Goal: Task Accomplishment & Management: Manage account settings

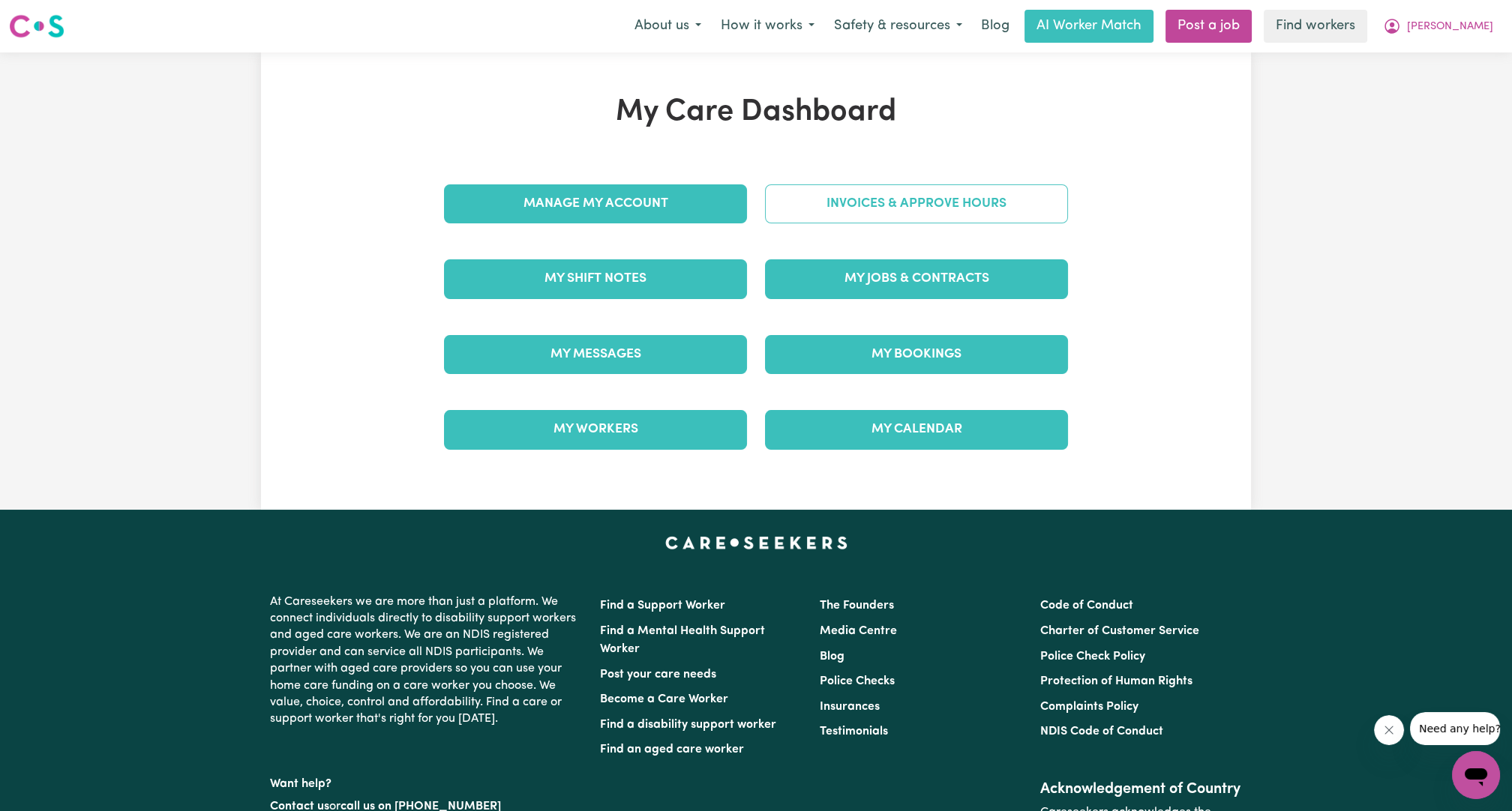
click at [930, 213] on link "Invoices & Approve Hours" at bounding box center [915, 204] width 303 height 39
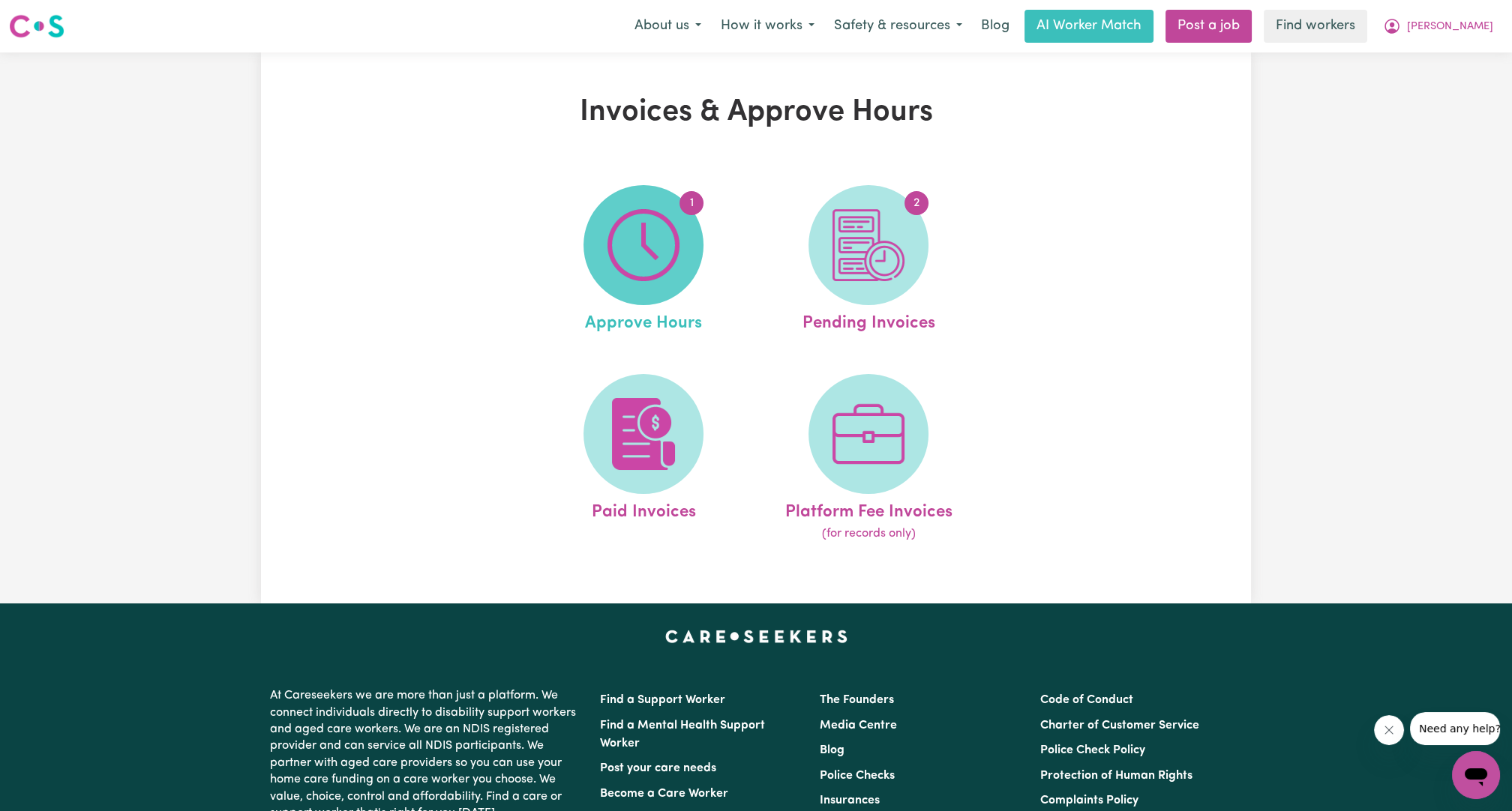
click at [632, 268] on img at bounding box center [643, 244] width 72 height 72
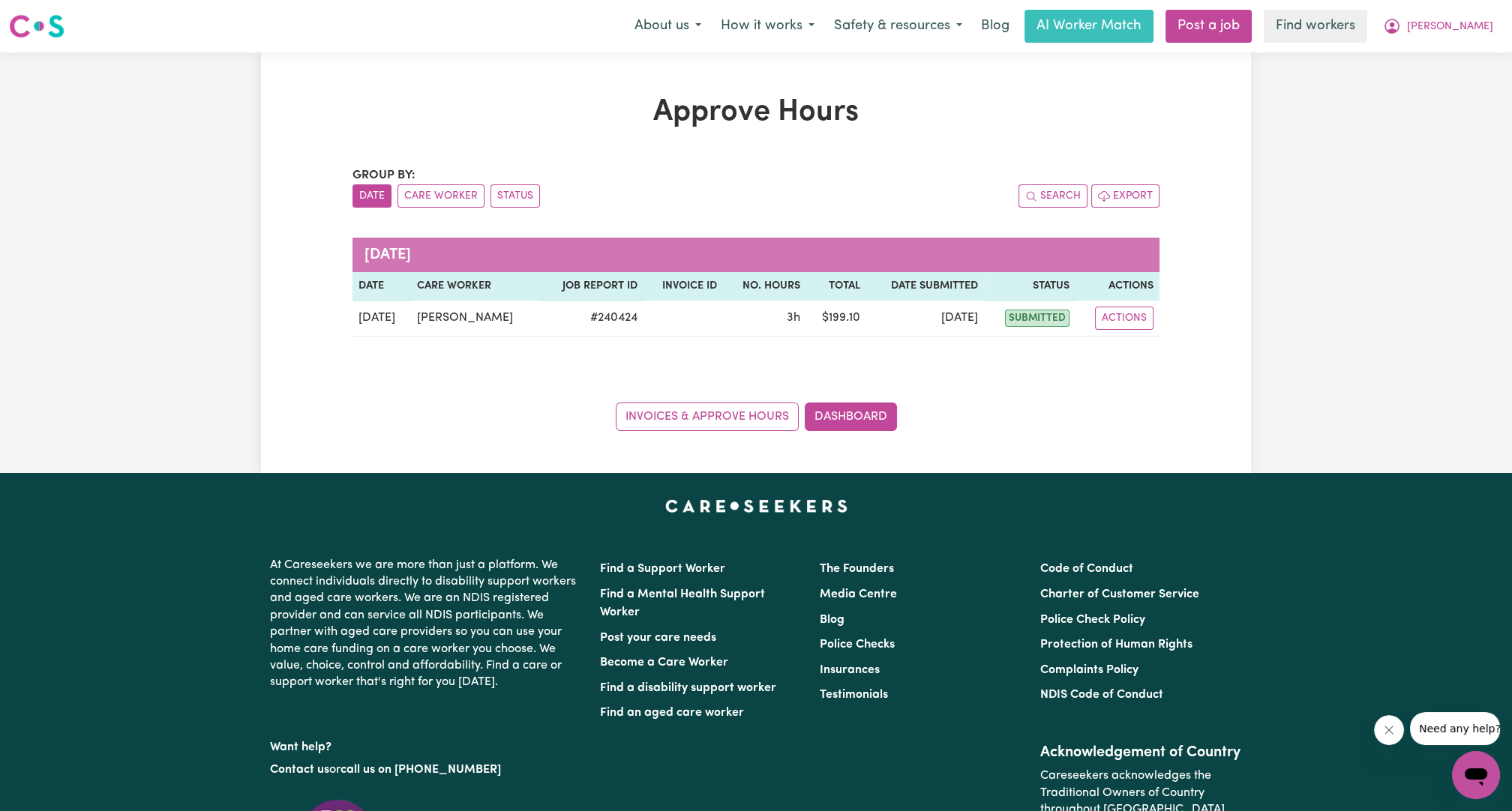
click at [1317, 243] on div "Approve Hours Group by: Date Care Worker Status Search Export August 2025 Date …" at bounding box center [756, 262] width 1512 height 420
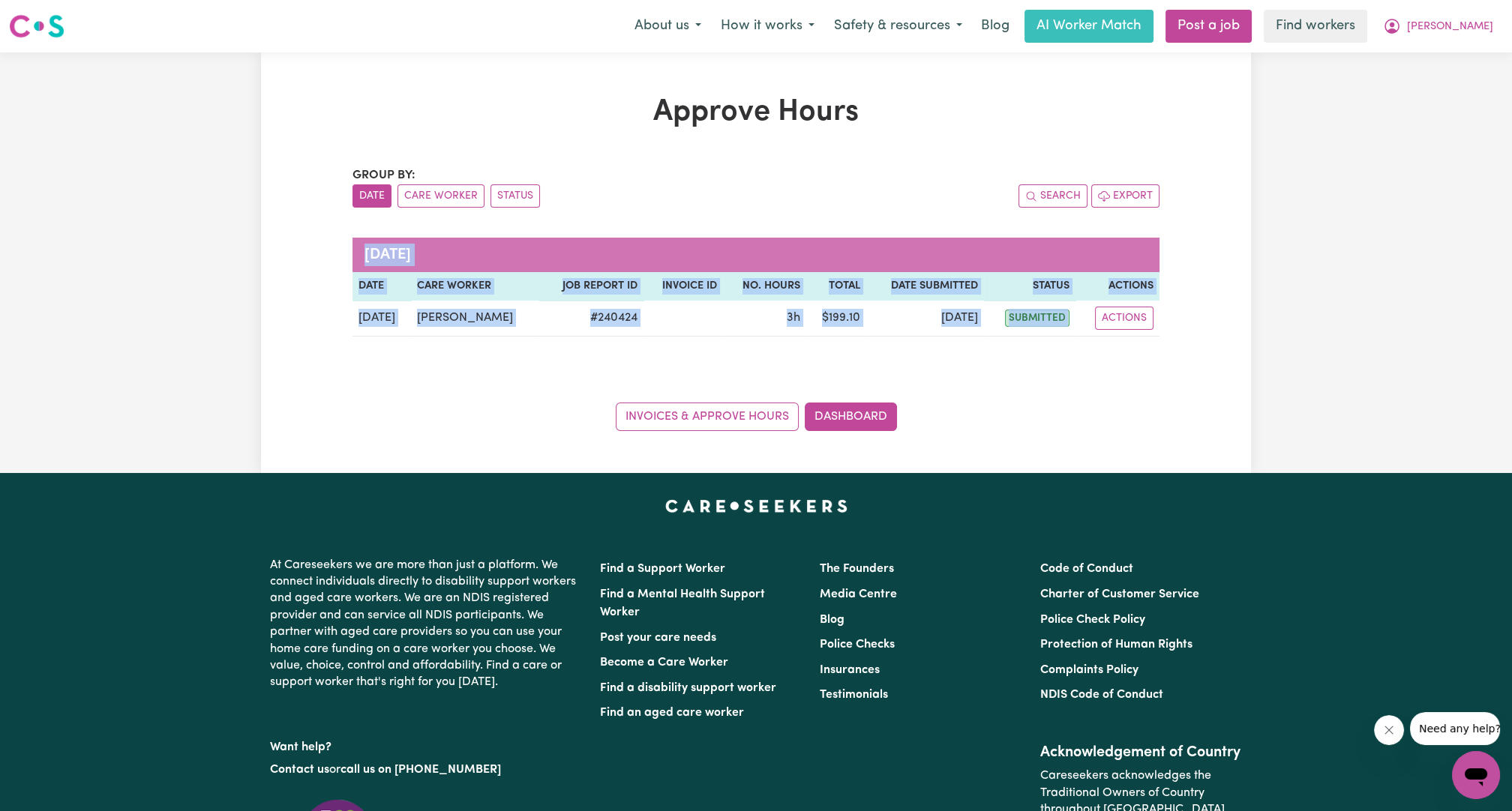
click at [1317, 243] on div "Approve Hours Group by: Date Care Worker Status Search Export August 2025 Date …" at bounding box center [756, 262] width 1512 height 420
click at [1452, 34] on span "[PERSON_NAME]" at bounding box center [1450, 27] width 86 height 17
click at [1435, 58] on link "My Dashboard" at bounding box center [1443, 58] width 118 height 28
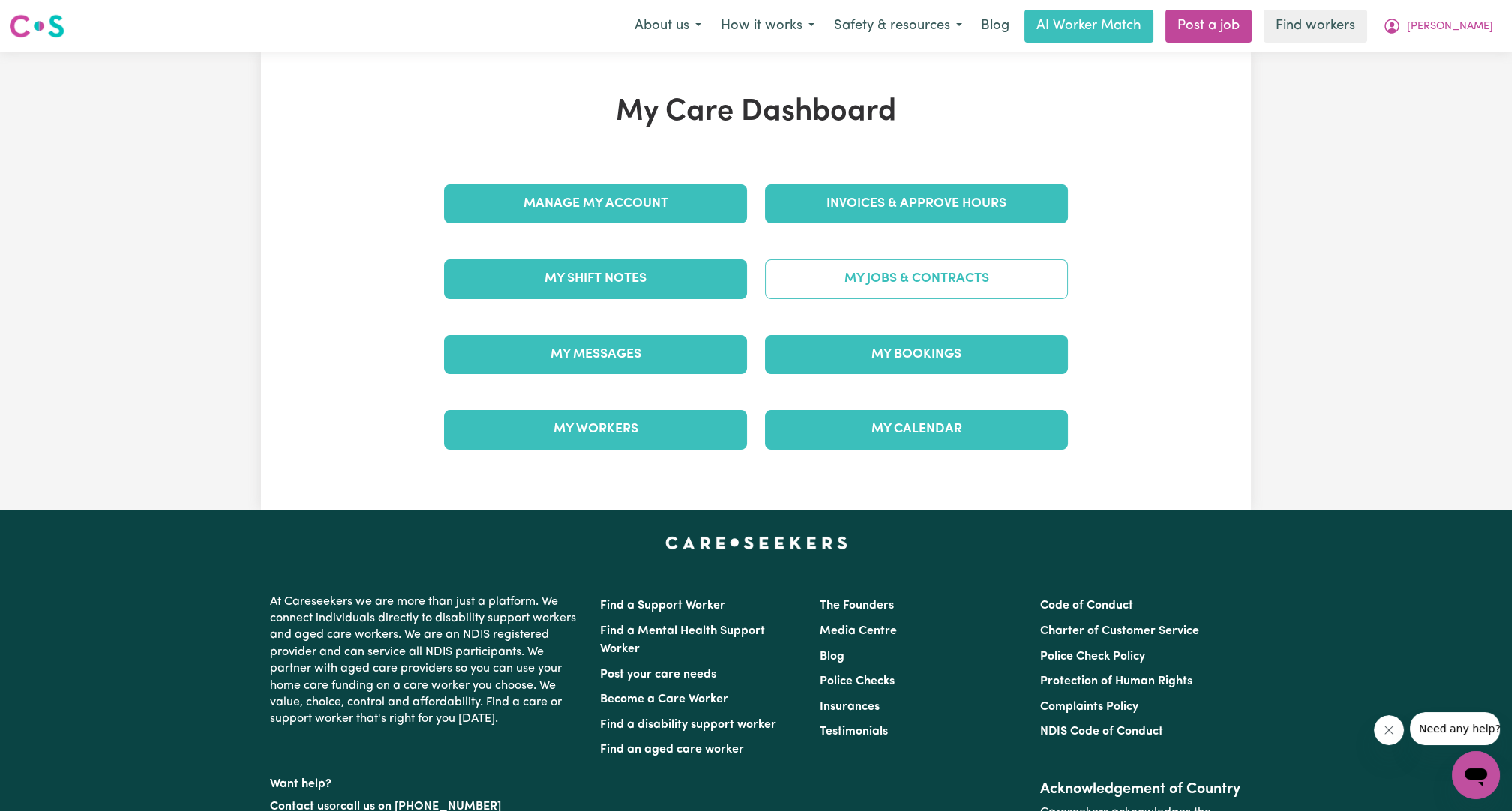
click at [870, 279] on link "My Jobs & Contracts" at bounding box center [915, 279] width 303 height 39
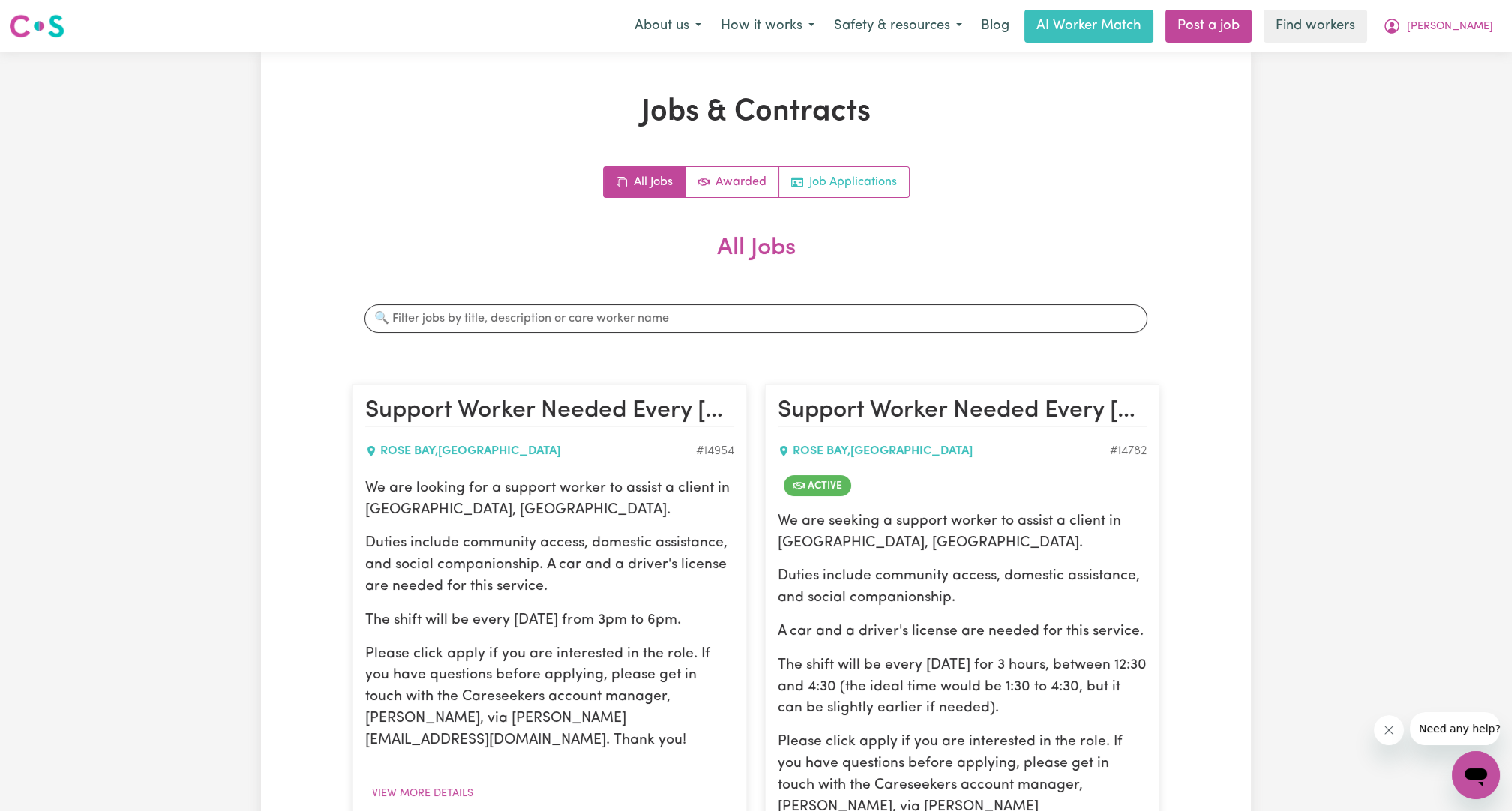
click at [786, 175] on link "Job Applications" at bounding box center [844, 183] width 129 height 30
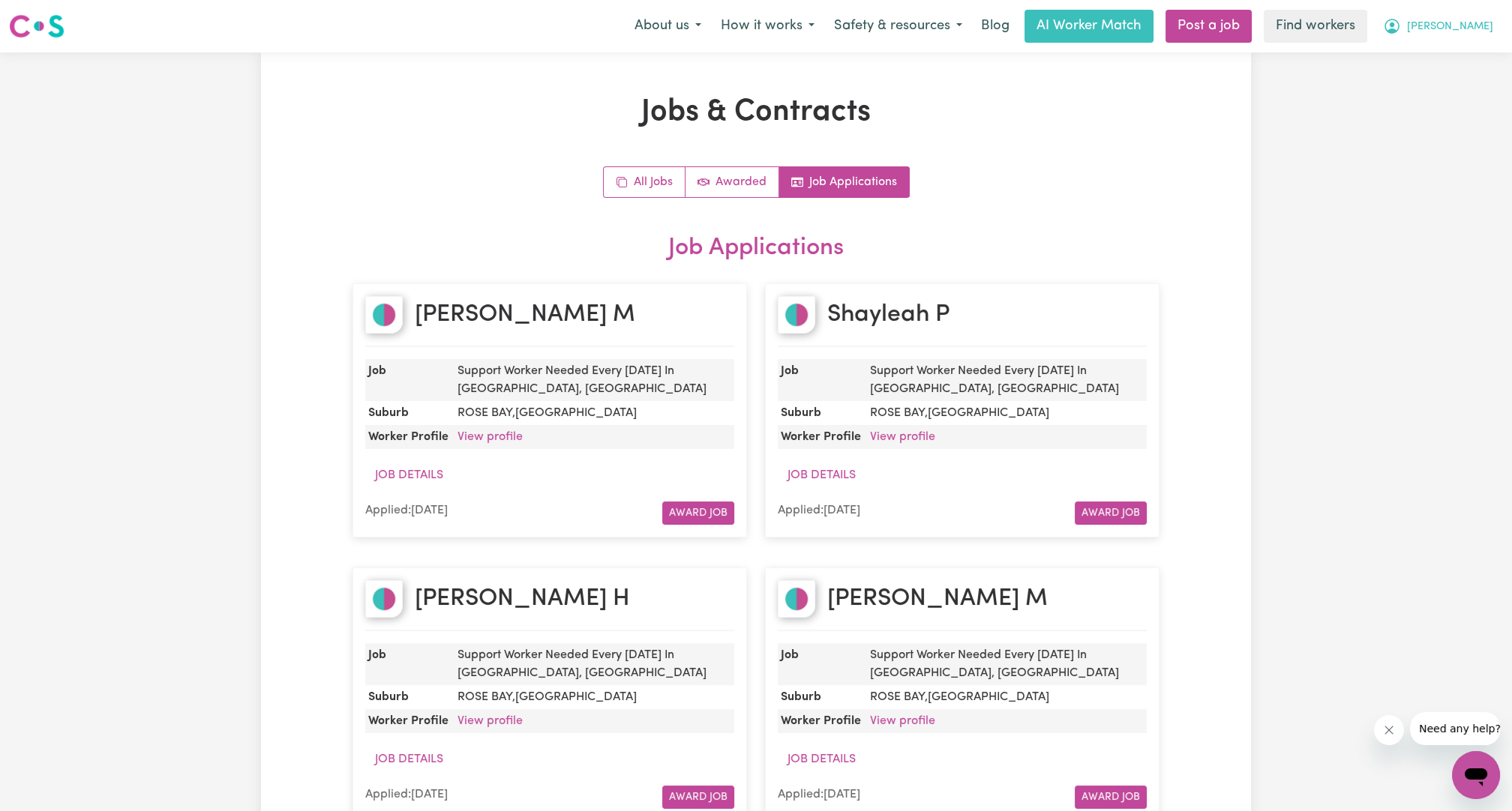
click at [1401, 32] on icon "My Account" at bounding box center [1391, 25] width 18 height 18
click at [1418, 80] on link "Logout" at bounding box center [1443, 86] width 118 height 28
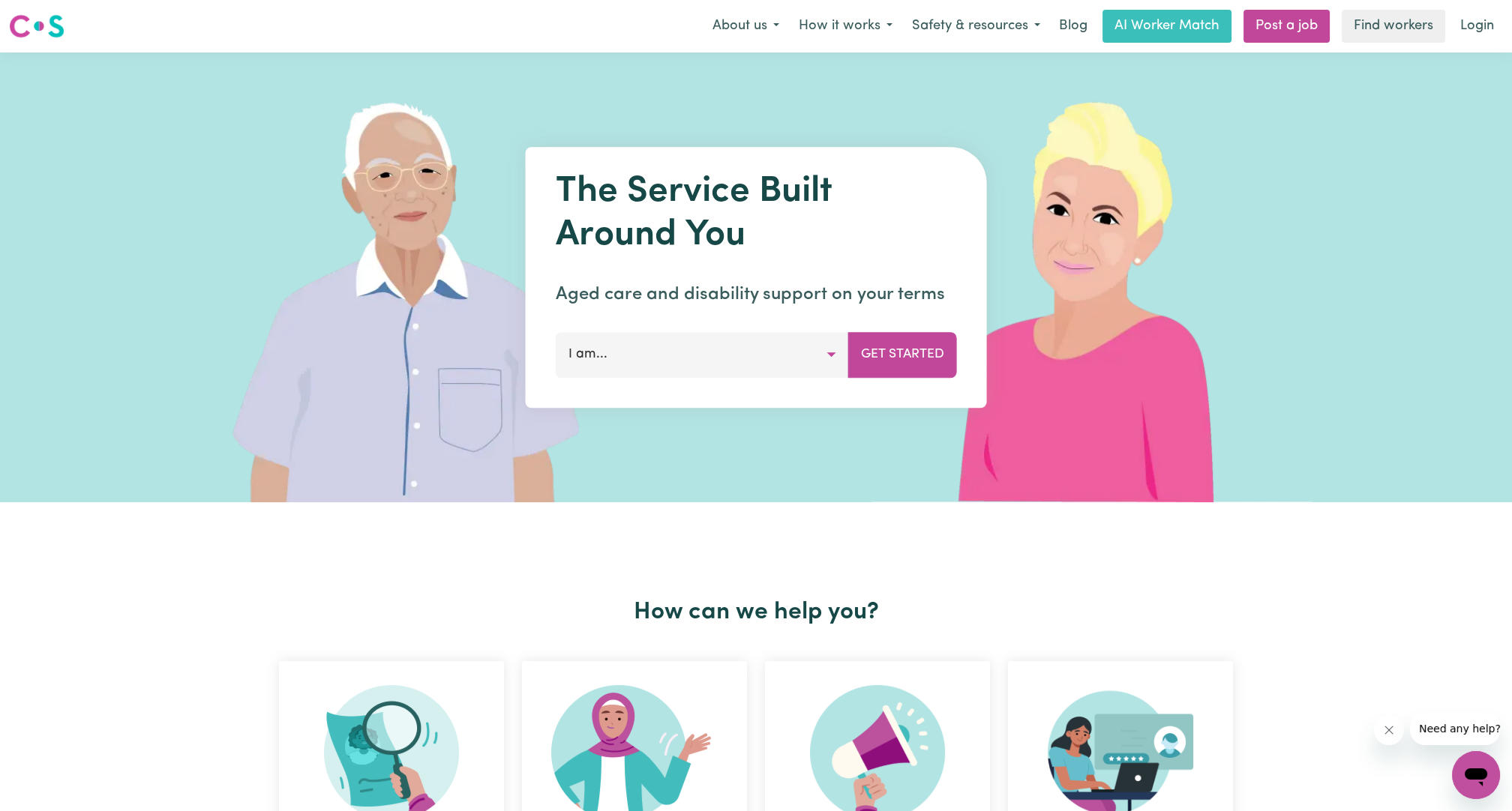
click at [1450, 44] on nav "Menu About us How it works Safety & resources Blog AI Worker Match Post a job F…" at bounding box center [756, 26] width 1512 height 52
click at [1503, 37] on div "Menu About us How it works Safety & resources Blog AI Worker Match Post a job F…" at bounding box center [756, 26] width 1512 height 35
click at [1483, 24] on link "Login" at bounding box center [1476, 25] width 52 height 33
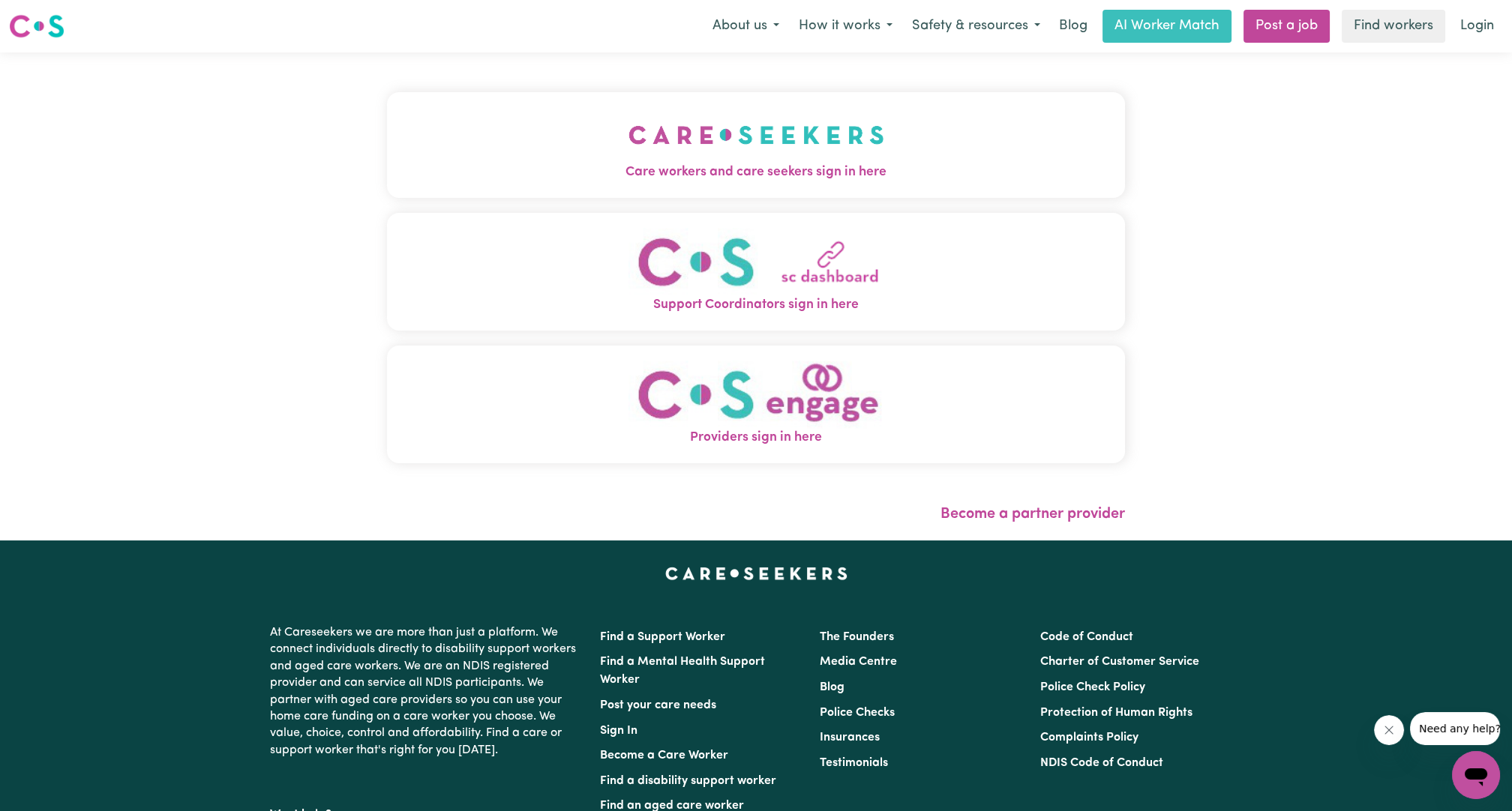
click at [780, 144] on button "Care workers and care seekers sign in here" at bounding box center [756, 144] width 738 height 105
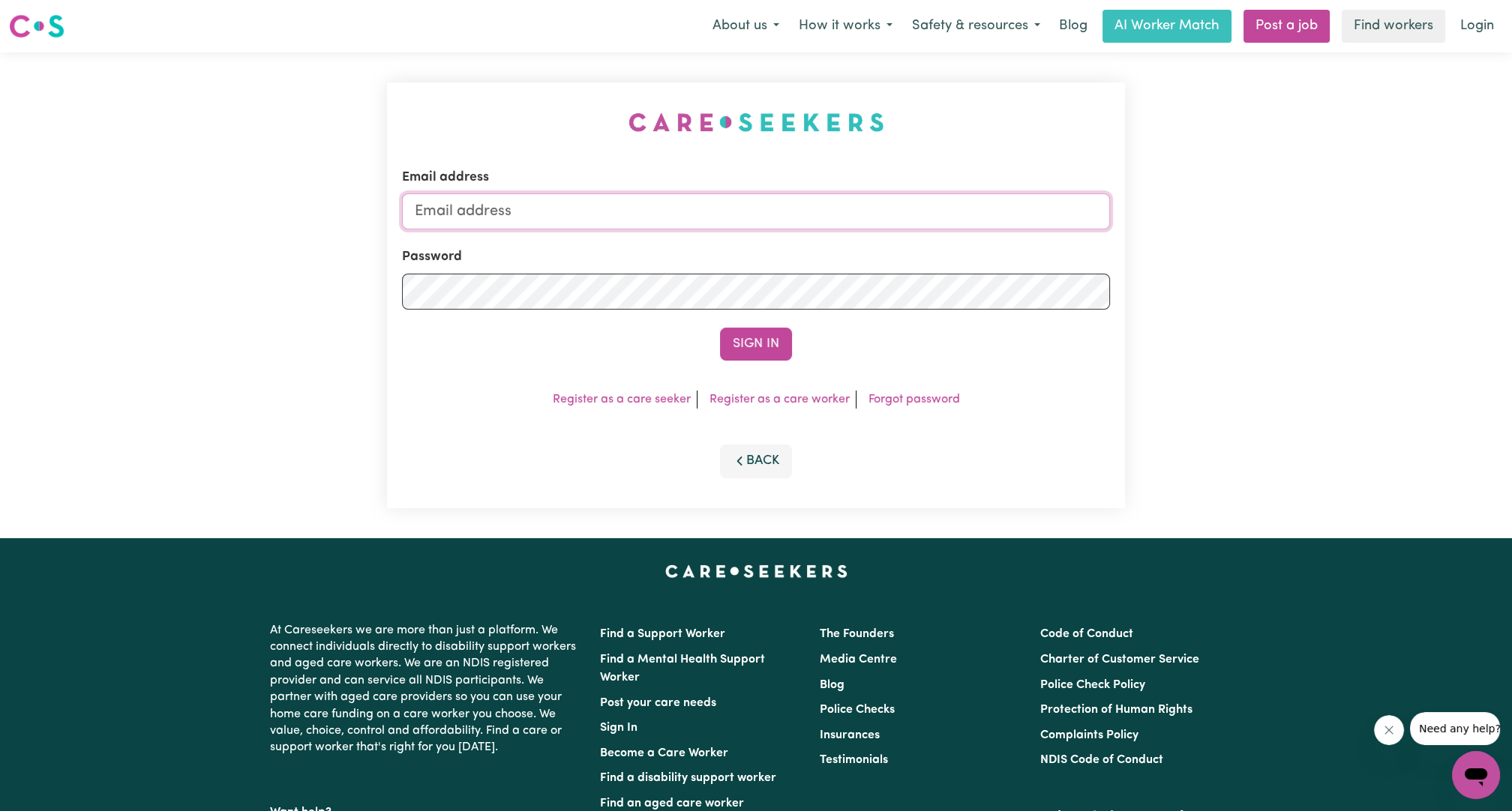
click at [710, 205] on input "Email address" at bounding box center [756, 212] width 708 height 36
drag, startPoint x: 496, startPoint y: 205, endPoint x: 742, endPoint y: 217, distance: 246.3
click at [742, 217] on input "superuser~ethan@careseekers.com.au" at bounding box center [756, 212] width 708 height 36
type input "superuser~jacobmclennanHH@careseekers.com.au"
click at [770, 344] on button "Sign In" at bounding box center [755, 344] width 72 height 33
